Goal: Download file/media

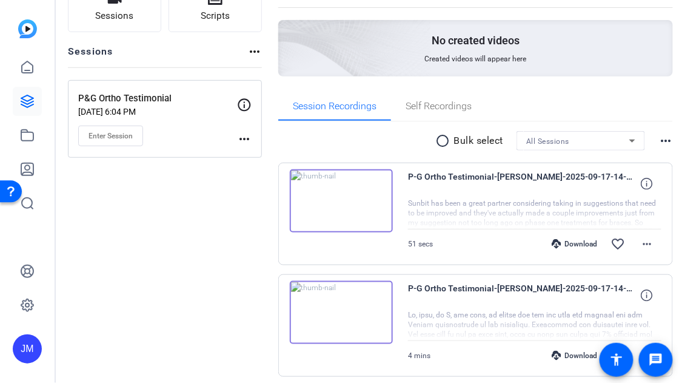
scroll to position [106, 0]
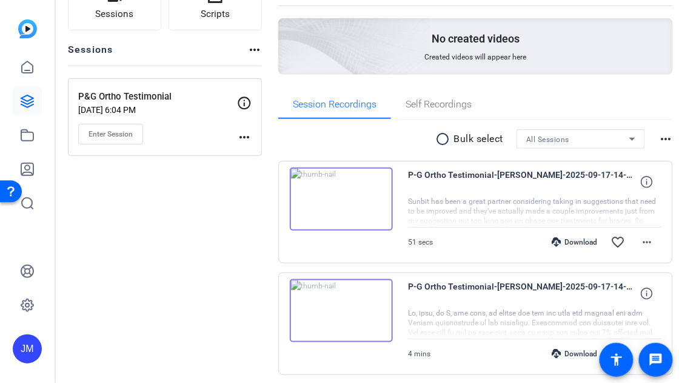
click at [551, 241] on div "Download" at bounding box center [575, 242] width 58 height 10
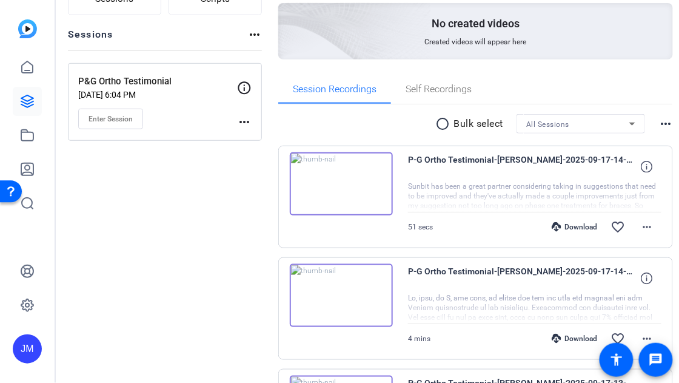
scroll to position [122, 0]
click at [659, 123] on mat-icon "more_horiz" at bounding box center [666, 123] width 15 height 15
click at [655, 122] on div at bounding box center [339, 191] width 679 height 383
click at [436, 124] on mat-icon "radio_button_unchecked" at bounding box center [445, 123] width 18 height 15
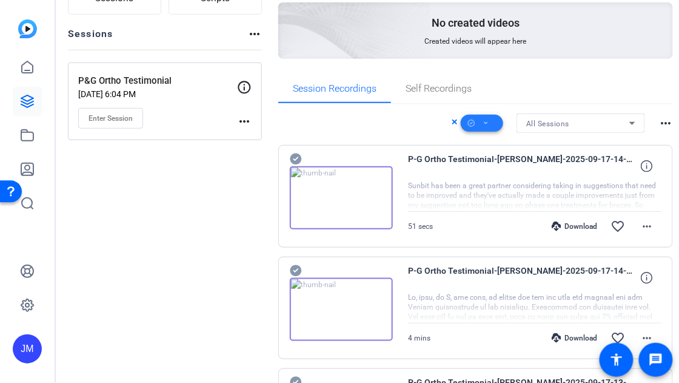
click at [484, 123] on icon at bounding box center [486, 123] width 4 height 2
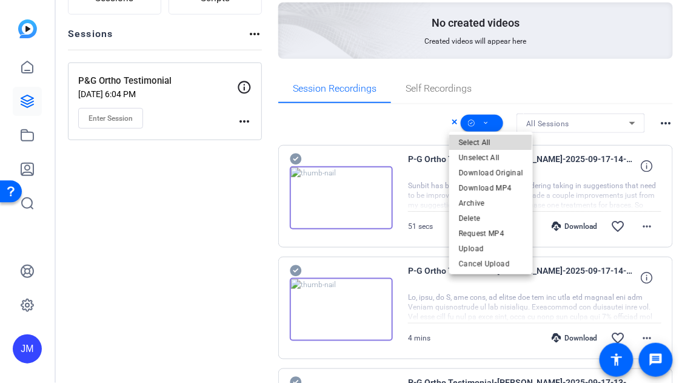
click at [474, 140] on span "Select All" at bounding box center [491, 142] width 64 height 15
click at [482, 233] on span "Request MP4" at bounding box center [491, 233] width 64 height 15
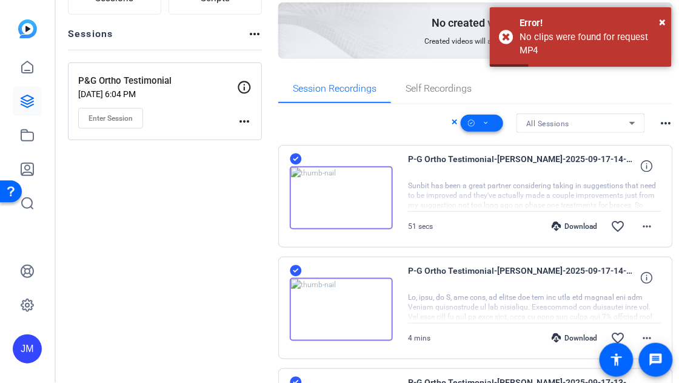
click at [484, 123] on icon at bounding box center [486, 123] width 4 height 2
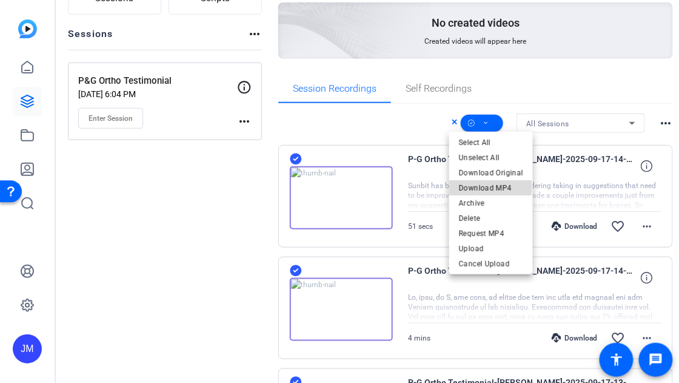
click at [474, 187] on span "Download MP4" at bounding box center [491, 187] width 64 height 15
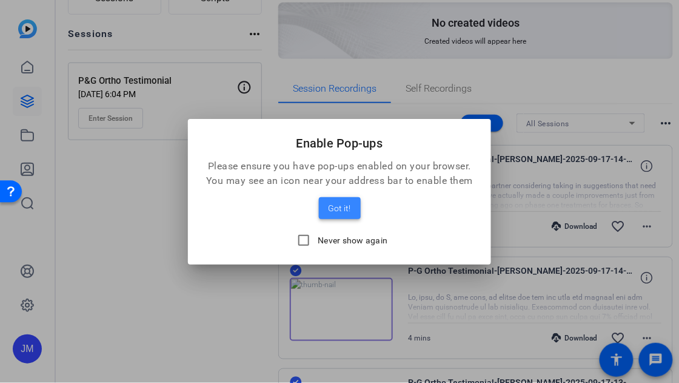
click at [343, 206] on span "Got it!" at bounding box center [340, 208] width 22 height 15
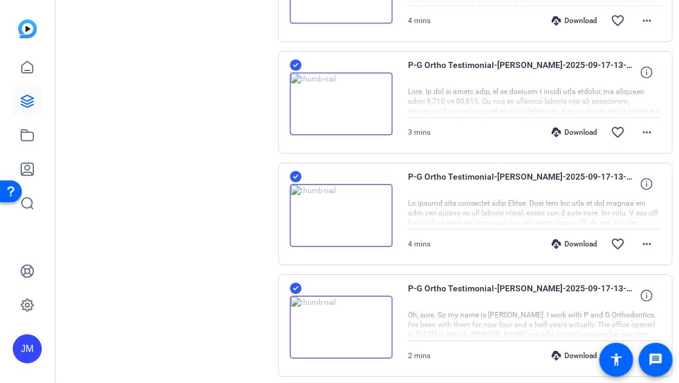
scroll to position [821, 0]
